Goal: Participate in discussion: Engage in conversation with other users on a specific topic

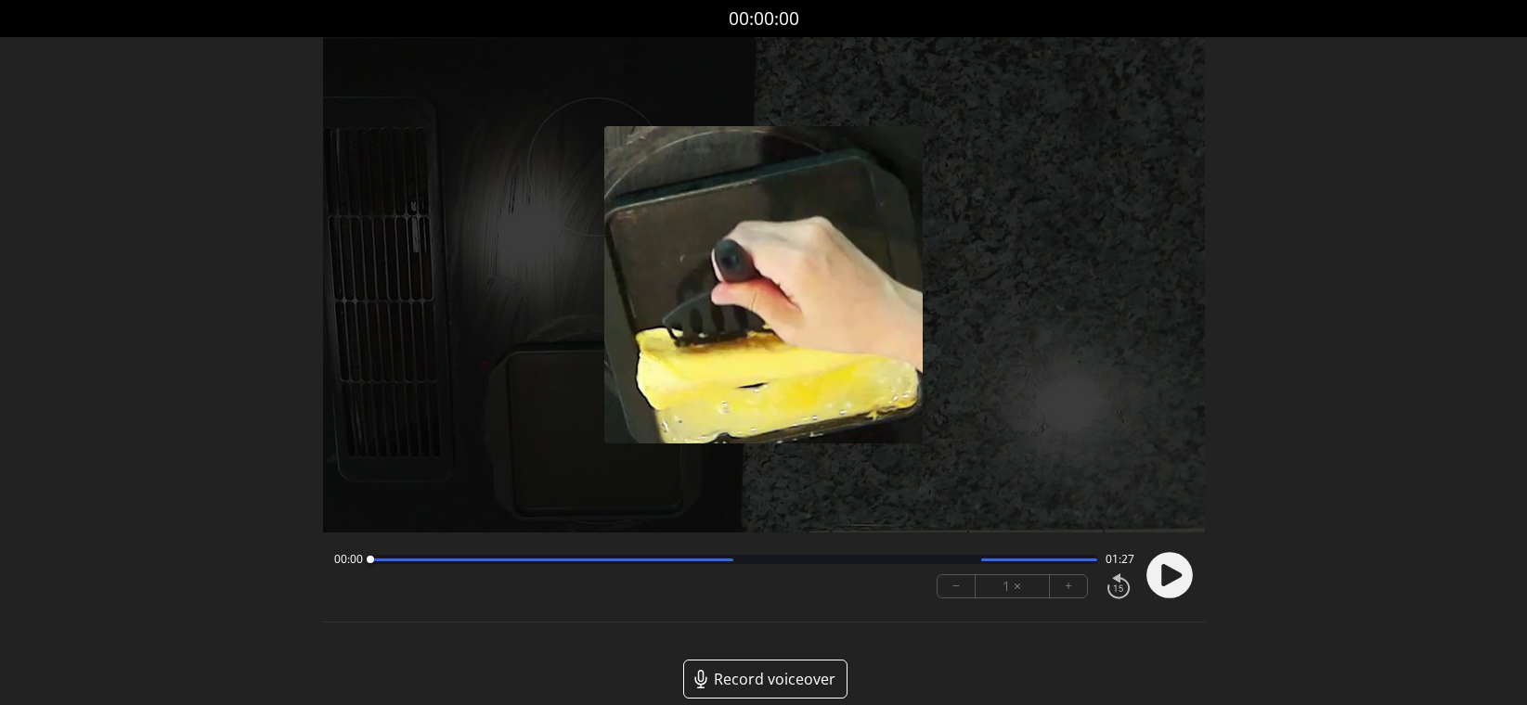
click at [1163, 565] on icon at bounding box center [1171, 575] width 20 height 22
click at [1069, 590] on button "+" at bounding box center [1068, 586] width 37 height 22
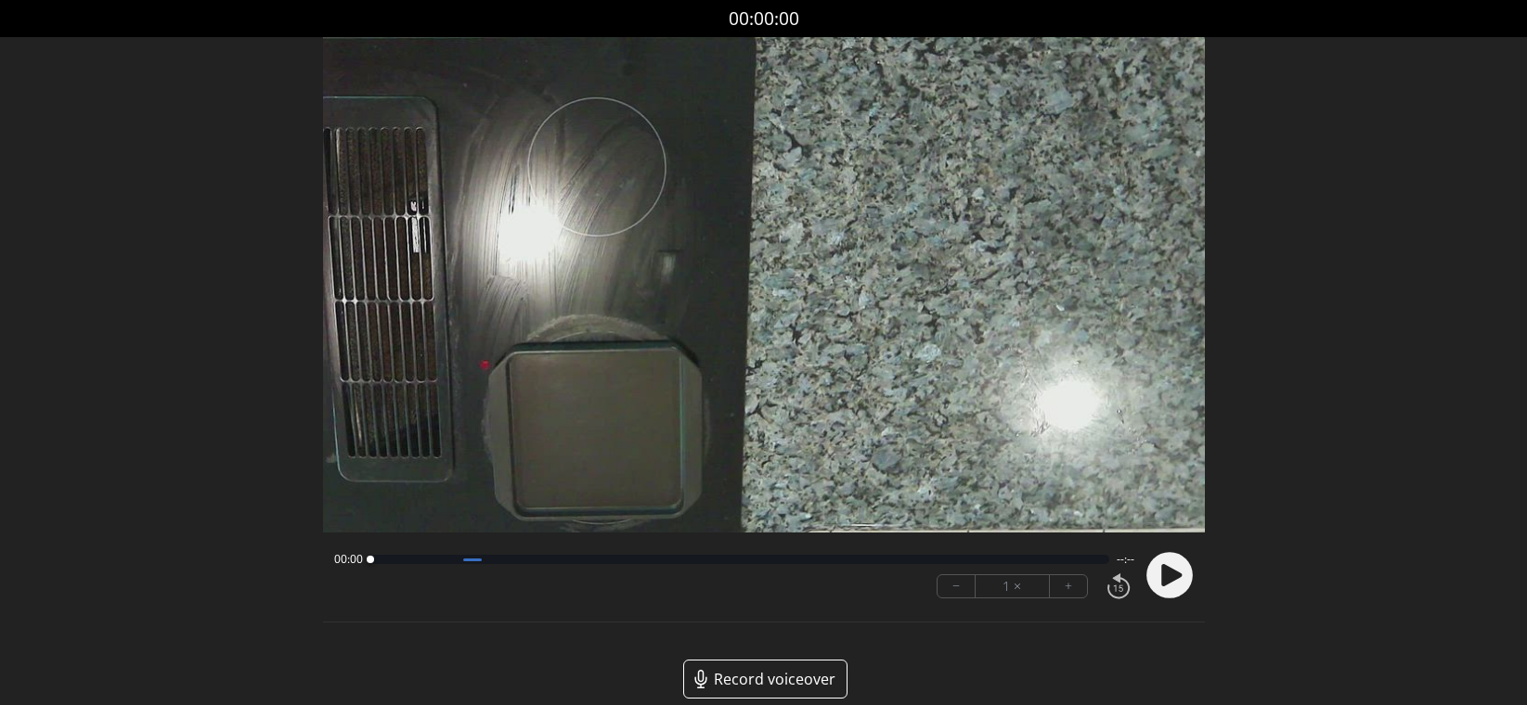
click at [1162, 586] on icon at bounding box center [1171, 575] width 20 height 22
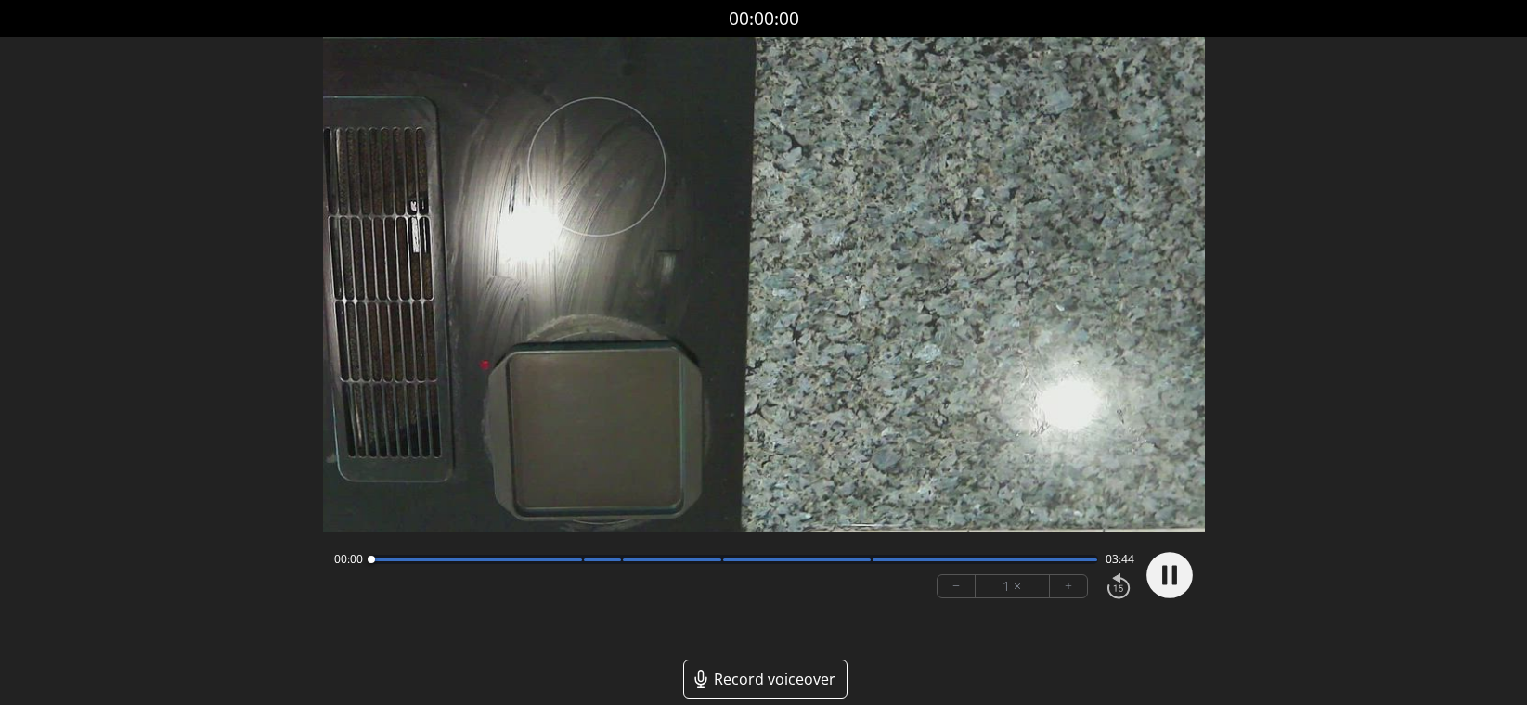
click at [1083, 586] on button "+" at bounding box center [1068, 586] width 37 height 22
click at [1082, 587] on button "+" at bounding box center [1068, 586] width 37 height 22
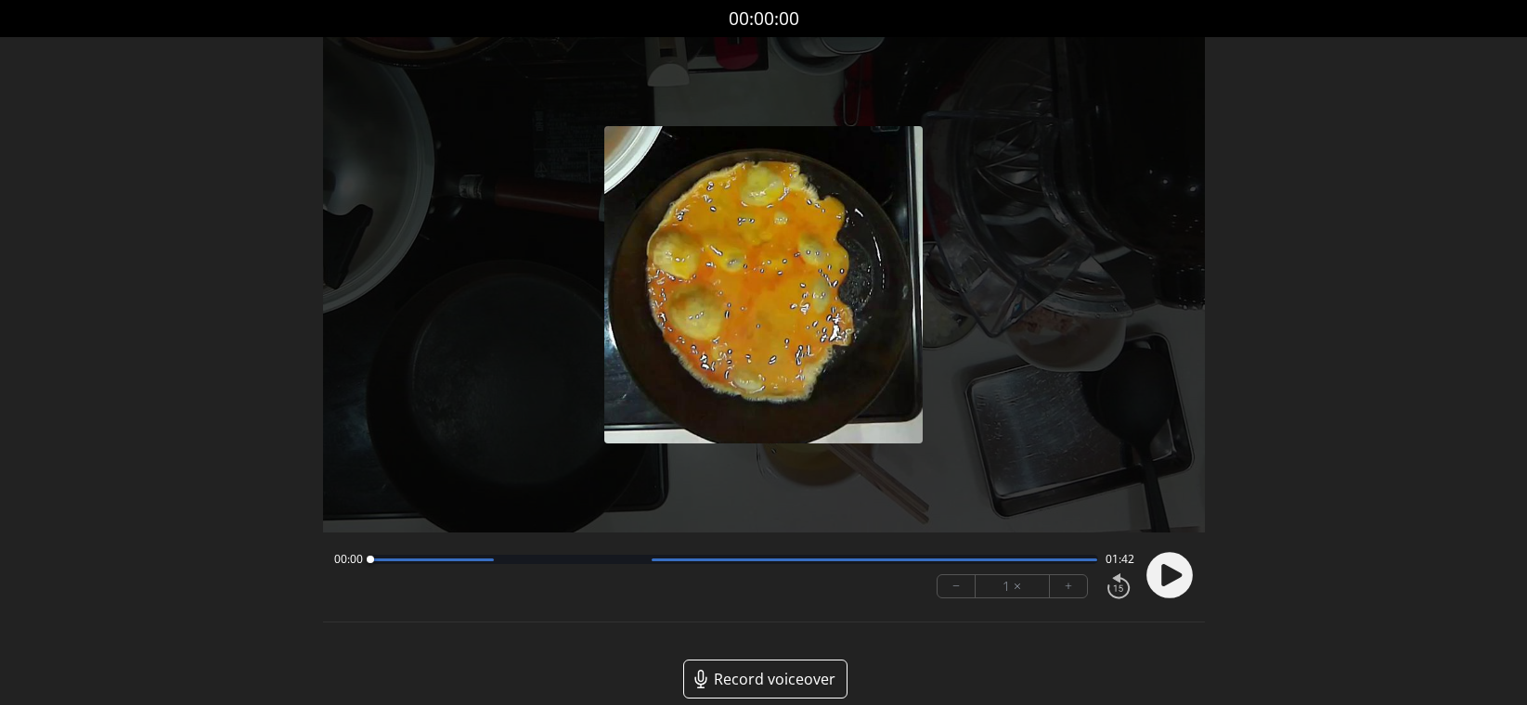
click at [1156, 570] on circle at bounding box center [1169, 576] width 46 height 46
click at [1080, 583] on button "+" at bounding box center [1068, 586] width 37 height 22
